Goal: Task Accomplishment & Management: Manage account settings

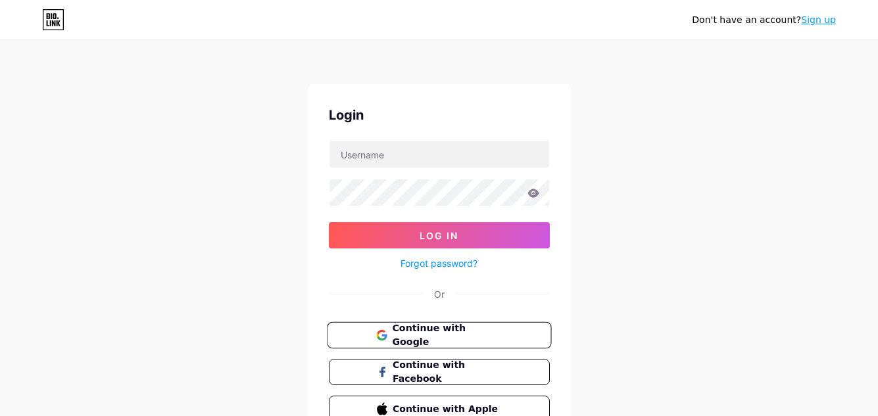
click at [418, 330] on span "Continue with Google" at bounding box center [447, 336] width 110 height 28
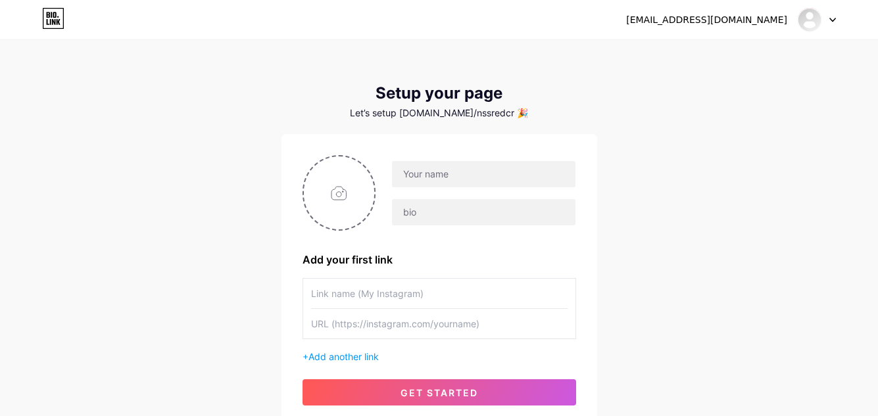
click at [759, 18] on div "[EMAIL_ADDRESS][DOMAIN_NAME]" at bounding box center [706, 20] width 161 height 14
click at [832, 18] on icon at bounding box center [832, 20] width 7 height 5
click at [781, 49] on link "Dashboard" at bounding box center [753, 54] width 163 height 36
click at [825, 22] on div at bounding box center [817, 20] width 38 height 24
click at [767, 75] on li "Logout" at bounding box center [753, 90] width 163 height 36
